Goal: Information Seeking & Learning: Understand process/instructions

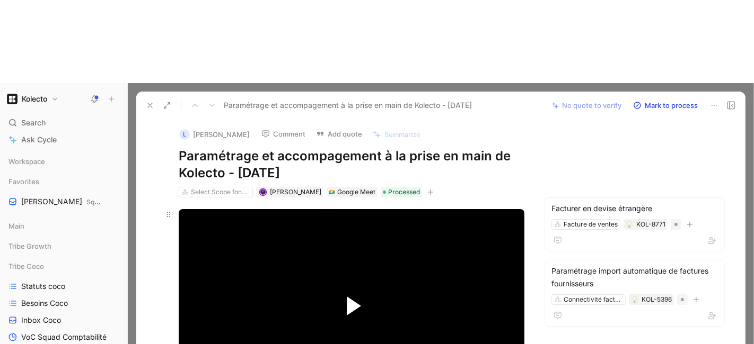
click at [350, 297] on span "Video Player" at bounding box center [354, 306] width 14 height 19
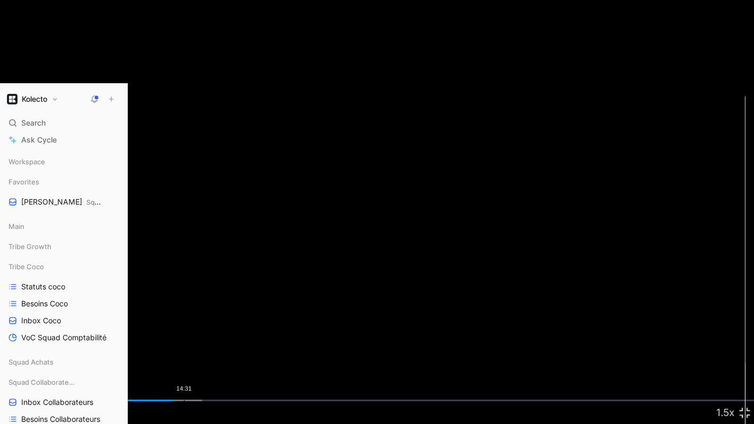
click at [176, 344] on div "Loaded : 26.79% 14:31 13:34" at bounding box center [377, 401] width 754 height 2
click at [177, 344] on div "13:55" at bounding box center [176, 401] width 1 height 2
click at [183, 344] on div "Loaded : 27.60% 14:31 14:11" at bounding box center [377, 401] width 754 height 2
click at [190, 344] on div "Loaded : 28.57% 14:58 14:34" at bounding box center [377, 401] width 754 height 2
click at [193, 344] on div "15:13" at bounding box center [193, 401] width 1 height 2
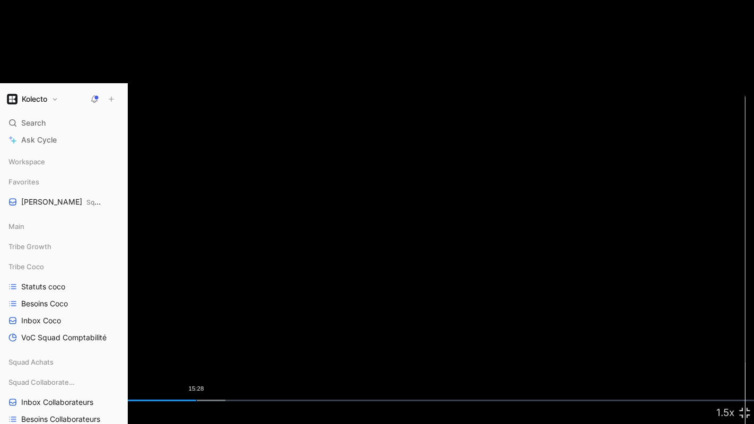
click at [195, 344] on div "Loaded : 29.92% 15:28 15:30" at bounding box center [377, 401] width 754 height 2
click at [193, 344] on div "15:13" at bounding box center [193, 401] width 1 height 2
click at [191, 344] on div "15:06" at bounding box center [191, 401] width 1 height 2
click at [553, 329] on video "Video Player" at bounding box center [377, 212] width 754 height 424
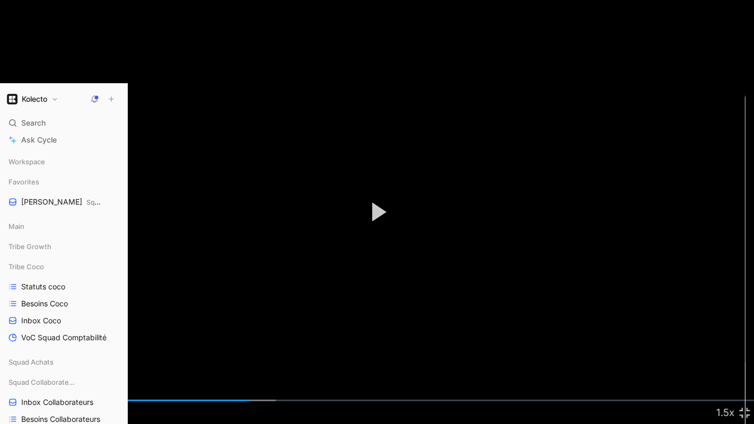
click at [553, 329] on video "Video Player" at bounding box center [377, 212] width 754 height 424
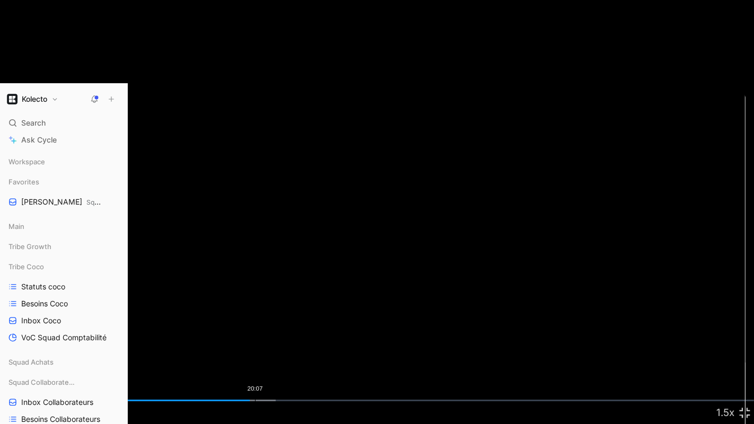
click at [255, 344] on div "20:07" at bounding box center [255, 401] width 1 height 2
click at [260, 344] on div "Loaded : 37.29% 20:30 20:03" at bounding box center [377, 401] width 754 height 2
click at [274, 344] on div "Loaded : 37.29% 20:52 20:30" at bounding box center [377, 401] width 754 height 2
click at [358, 344] on div "Loaded : 40.33% 28:17 21:44" at bounding box center [377, 401] width 754 height 2
click at [364, 344] on div "28:42" at bounding box center [364, 401] width 1 height 2
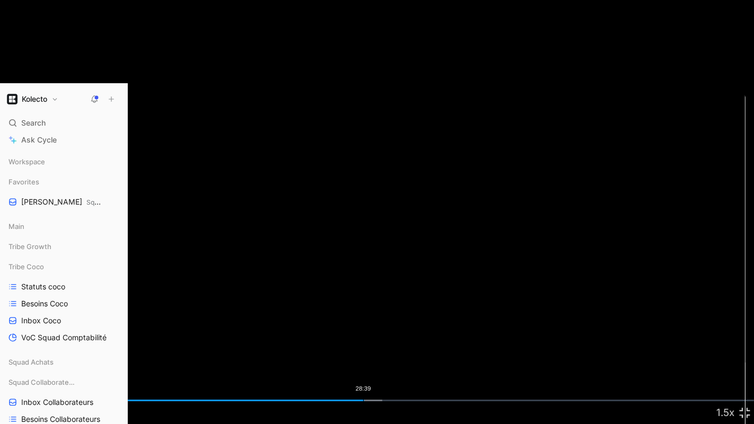
click at [363, 344] on div "28:39" at bounding box center [363, 401] width 1 height 2
click at [360, 344] on div "Loaded : 50.93% 28:29 28:37" at bounding box center [377, 401] width 754 height 2
click at [357, 344] on div "Loaded : 51.12% 28:19 28:27" at bounding box center [377, 401] width 754 height 2
click at [352, 344] on div "27:49" at bounding box center [352, 401] width 1 height 2
click at [348, 344] on div "27:26" at bounding box center [348, 401] width 1 height 2
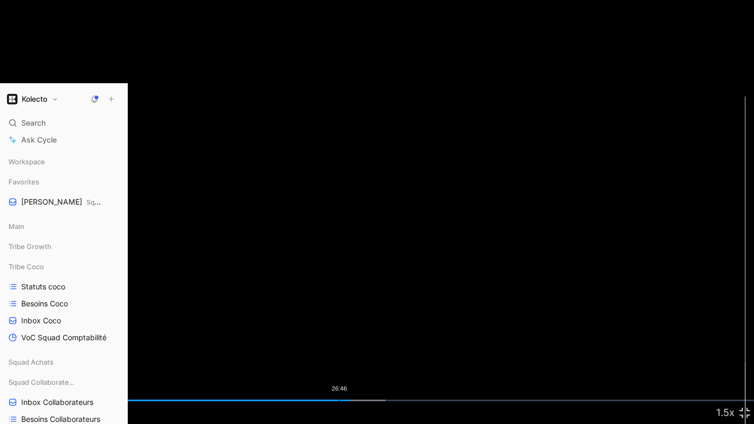
click at [339, 344] on div "26:46" at bounding box center [339, 401] width 1 height 2
click at [345, 344] on div "Loaded : 51.12% 27:14 26:47" at bounding box center [377, 401] width 754 height 2
click at [341, 344] on div "Loaded : 51.12% 26:59 27:19" at bounding box center [377, 401] width 754 height 2
